Goal: Information Seeking & Learning: Check status

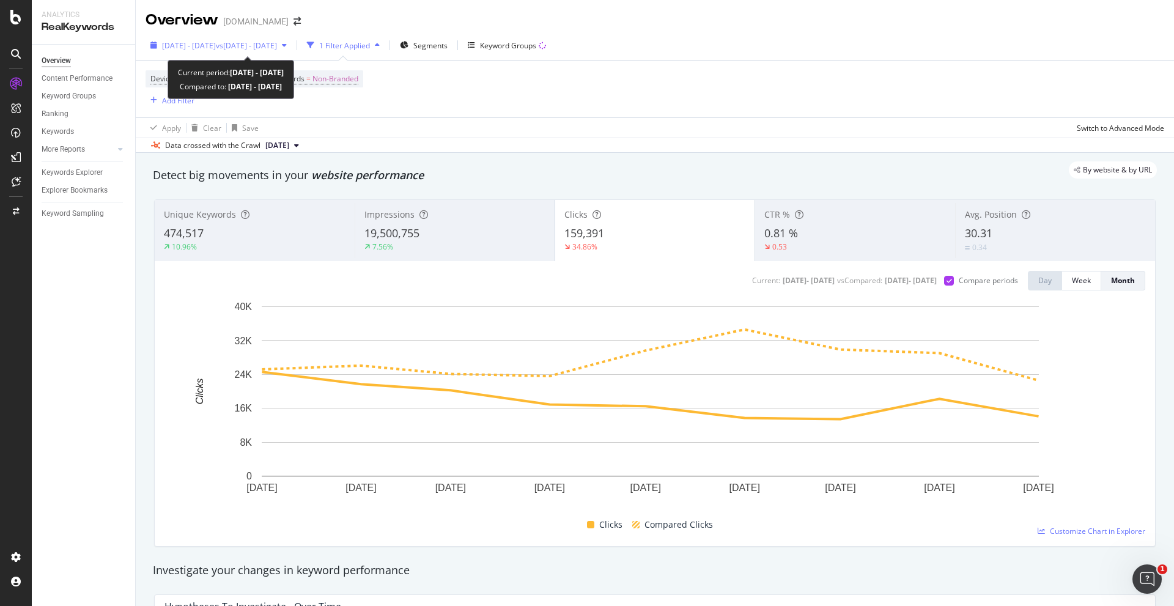
click at [216, 40] on span "[DATE] - [DATE]" at bounding box center [189, 45] width 54 height 10
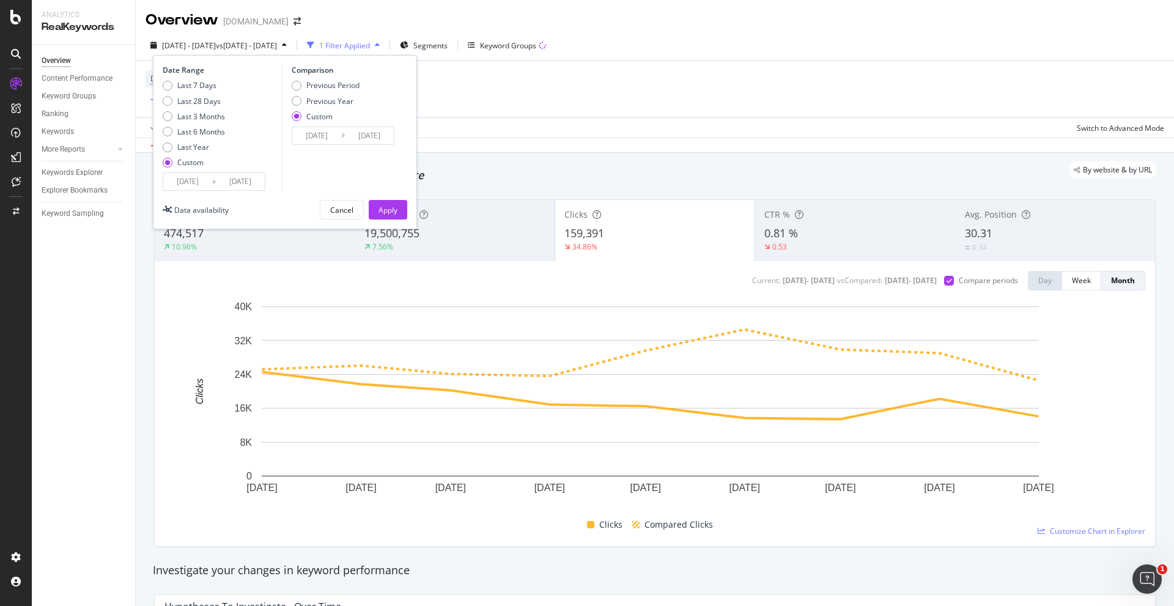
click at [206, 181] on input "2025/01/01" at bounding box center [187, 181] width 49 height 17
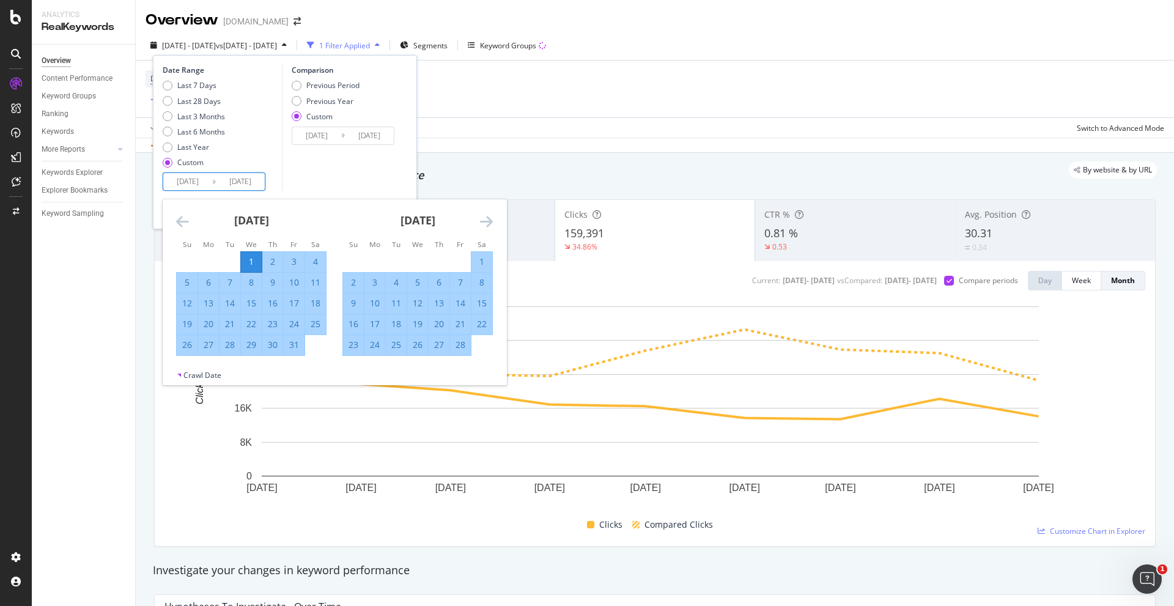
click at [183, 215] on icon "Move backward to switch to the previous month." at bounding box center [182, 221] width 13 height 15
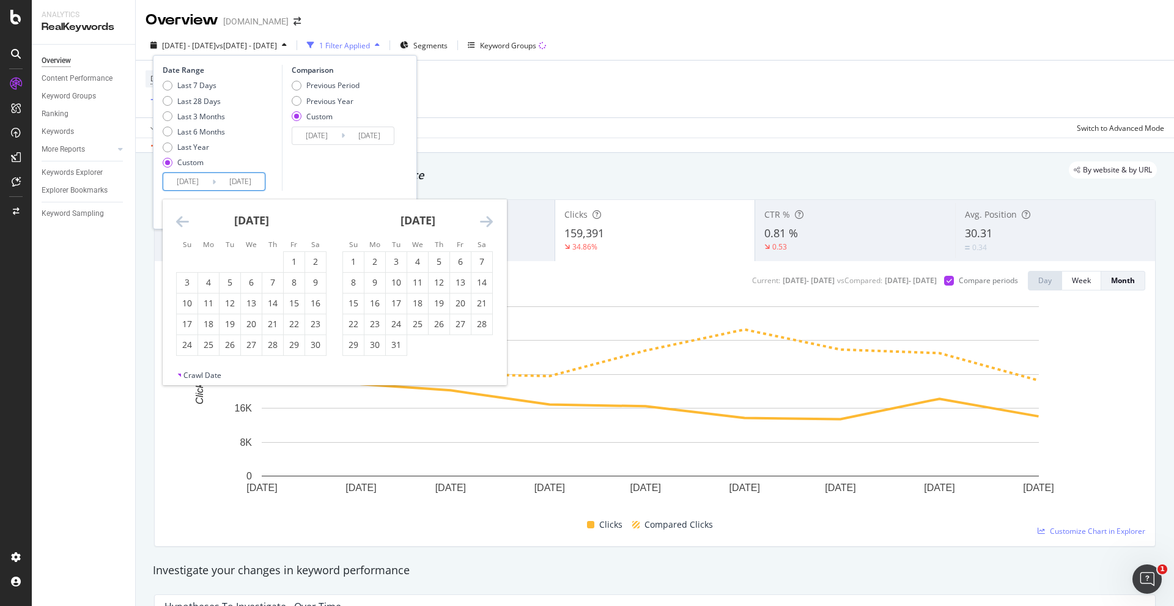
click at [183, 215] on icon "Move backward to switch to the previous month." at bounding box center [182, 221] width 13 height 15
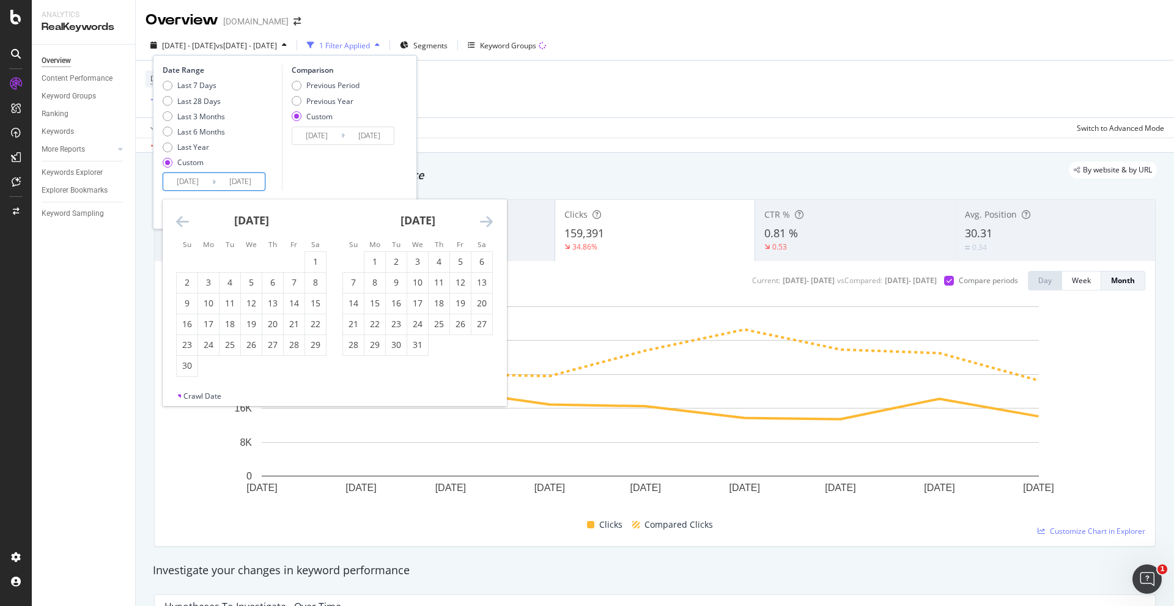
click at [183, 215] on icon "Move backward to switch to the previous month." at bounding box center [182, 221] width 13 height 15
click at [245, 259] on div "1" at bounding box center [251, 262] width 21 height 12
type input "2024/05/01"
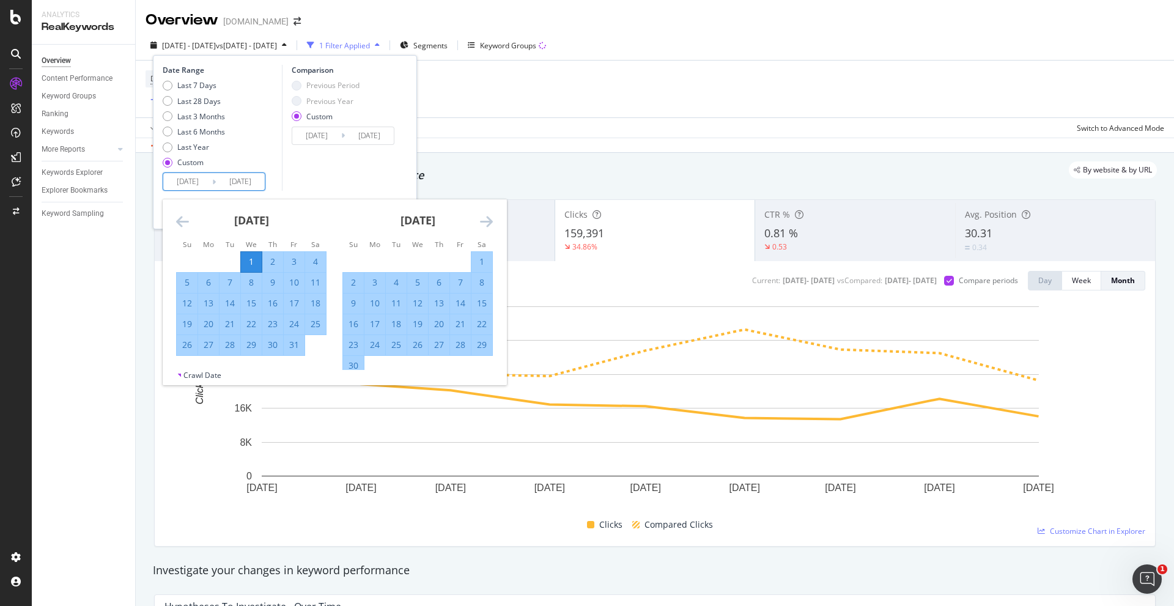
click at [302, 344] on div "31" at bounding box center [294, 345] width 21 height 12
type input "2024/05/31"
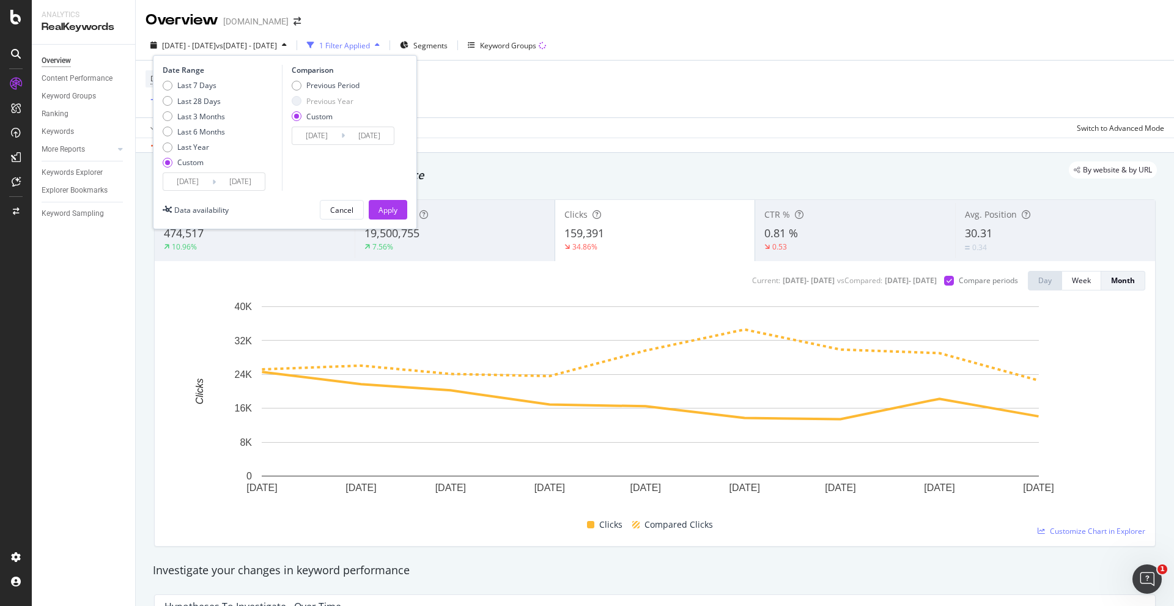
click at [325, 141] on input "2024/01/01" at bounding box center [316, 135] width 49 height 17
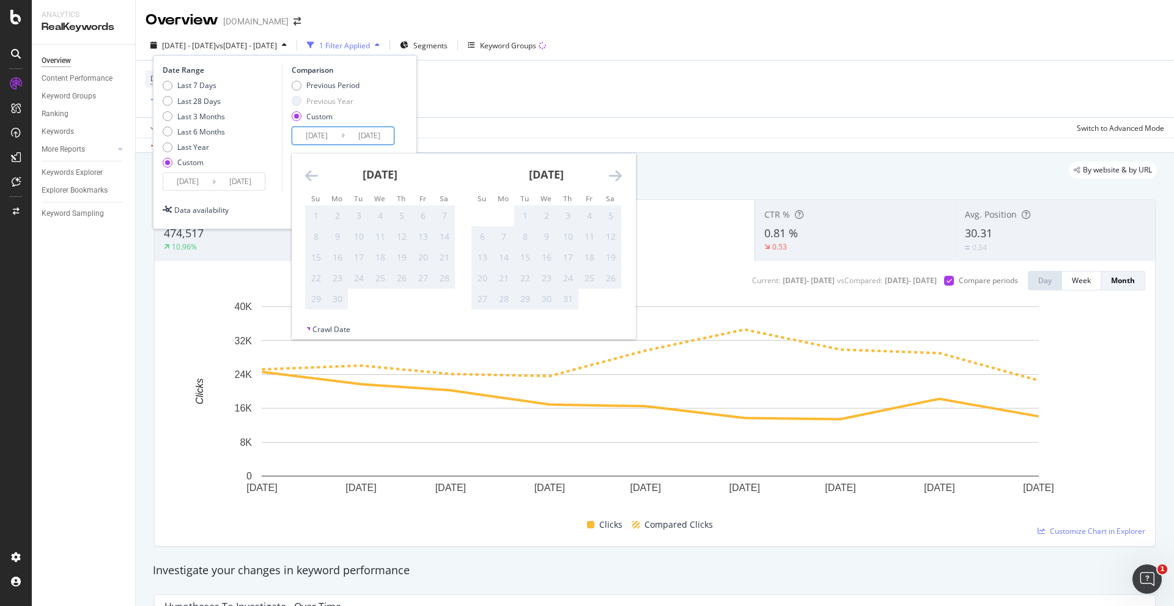
click at [314, 178] on icon "Move backward to switch to the previous month." at bounding box center [311, 175] width 13 height 15
click at [609, 175] on icon "Move forward to switch to the next month." at bounding box center [615, 175] width 13 height 15
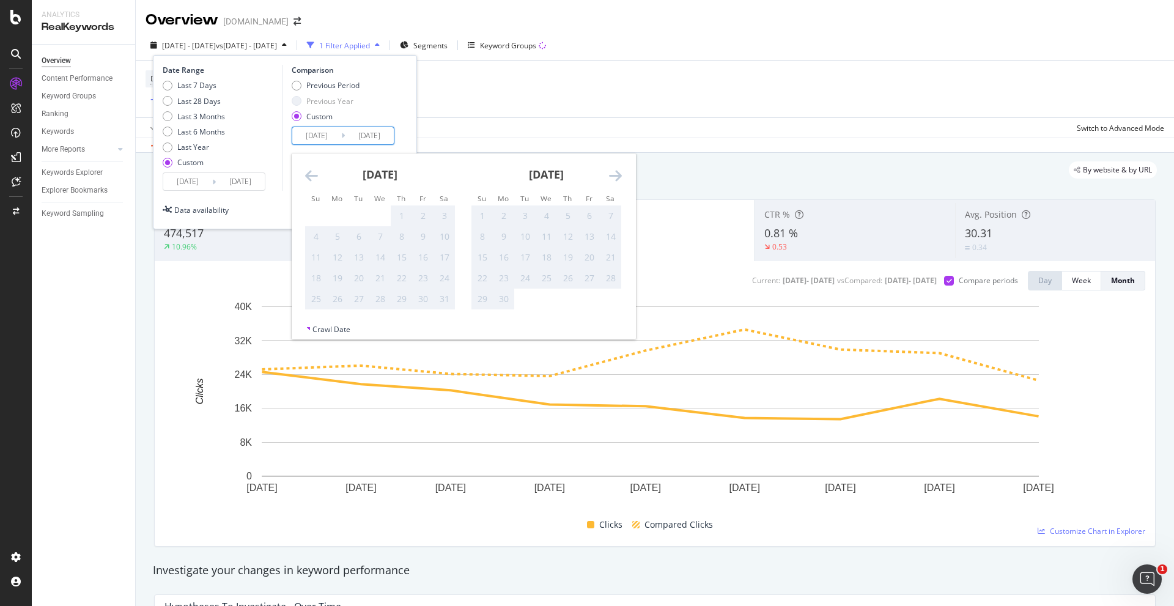
click at [609, 175] on icon "Move forward to switch to the next month." at bounding box center [615, 175] width 13 height 15
click at [611, 171] on icon "Move forward to switch to the next month." at bounding box center [615, 175] width 13 height 15
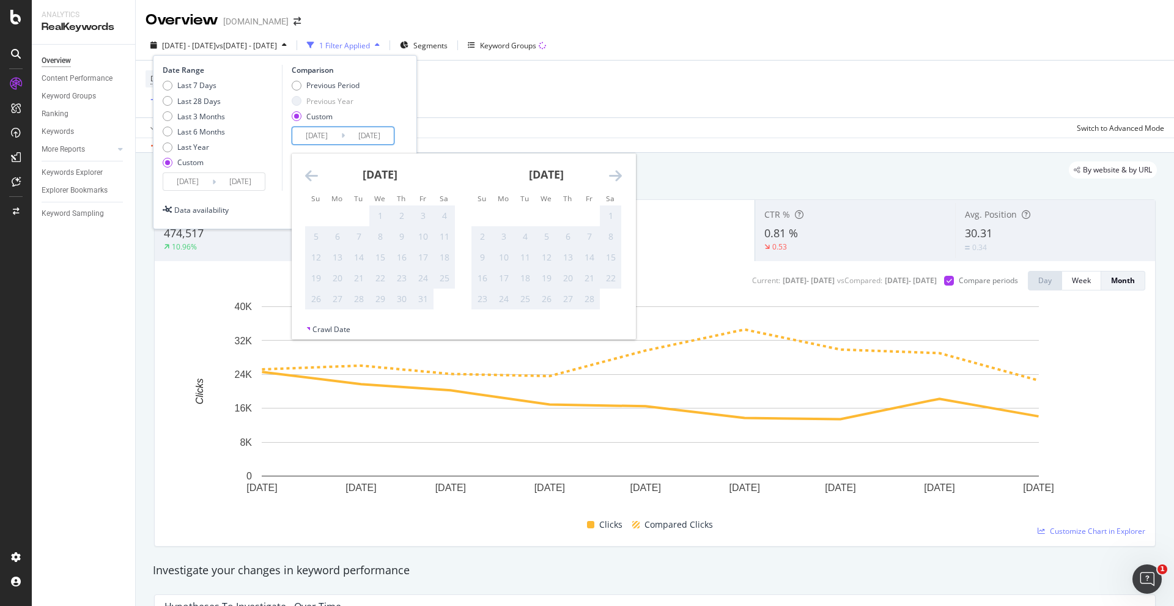
click at [611, 171] on icon "Move forward to switch to the next month." at bounding box center [615, 175] width 13 height 15
click at [382, 108] on div "Previous Period Previous Year Custom" at bounding box center [345, 103] width 106 height 46
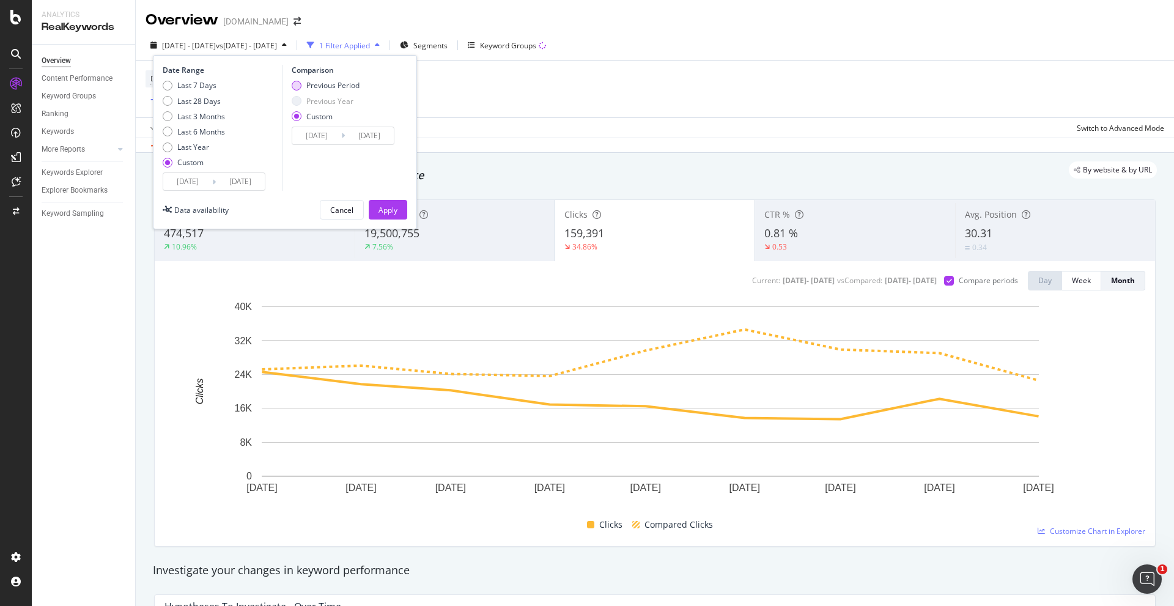
click at [306, 89] on div "Previous Period" at bounding box center [332, 85] width 53 height 10
type input "2024/03/31"
type input "2024/04/30"
click at [376, 206] on button "Apply" at bounding box center [388, 210] width 39 height 20
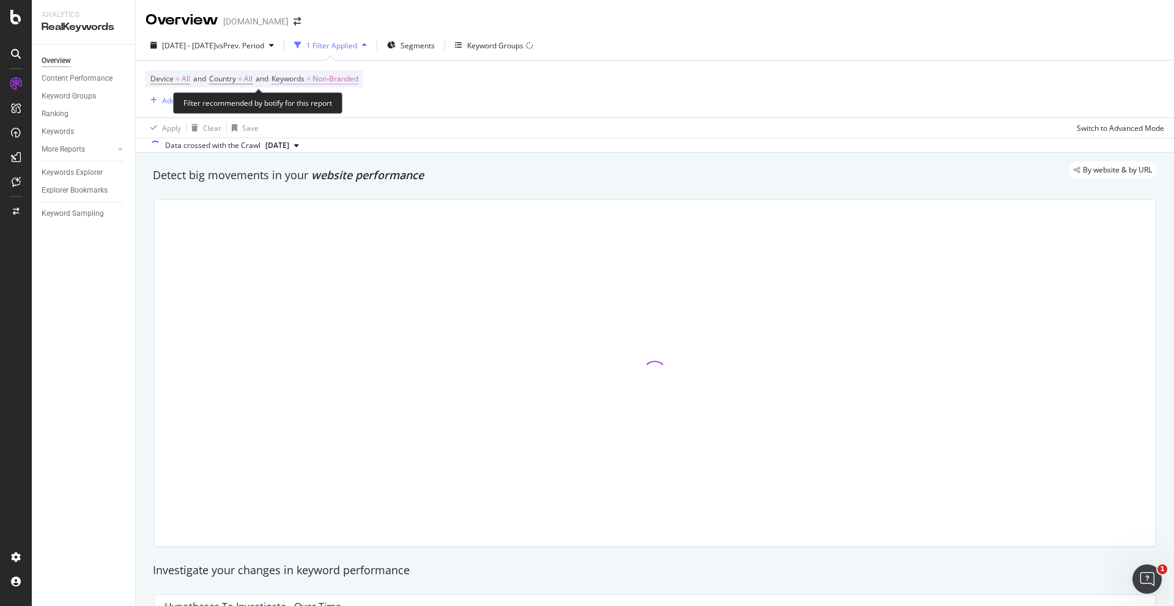
click at [339, 78] on span "Non-Branded" at bounding box center [336, 78] width 46 height 17
click at [333, 108] on span "Non-Branded" at bounding box center [314, 107] width 51 height 10
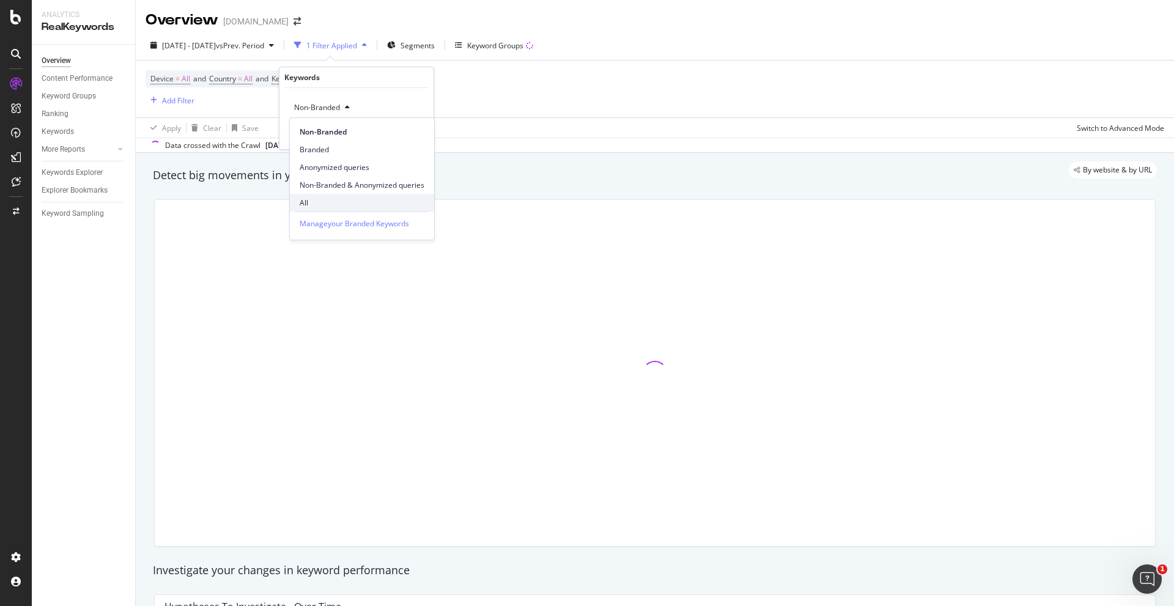
drag, startPoint x: 317, startPoint y: 202, endPoint x: 377, endPoint y: 147, distance: 81.0
click at [317, 201] on span "All" at bounding box center [362, 203] width 125 height 11
click at [407, 132] on div "Apply" at bounding box center [414, 133] width 19 height 10
click at [993, 170] on div "By website & by URL" at bounding box center [649, 169] width 1016 height 17
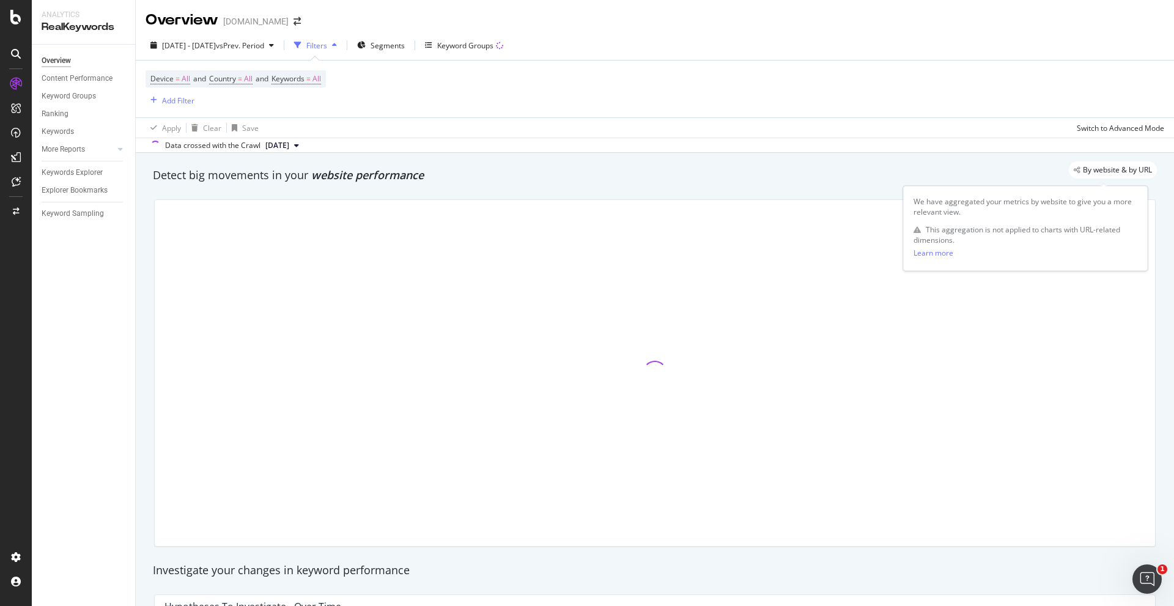
click at [1010, 205] on div "We have aggregated your metrics by website to give you a more relevant view." at bounding box center [1026, 206] width 224 height 21
click at [1013, 183] on div "Detect big movements in your website performance" at bounding box center [655, 176] width 1004 height 16
